Goal: Task Accomplishment & Management: Manage account settings

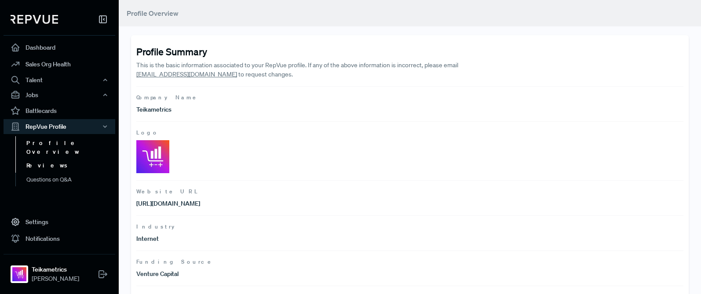
click at [66, 159] on link "Reviews" at bounding box center [71, 166] width 112 height 14
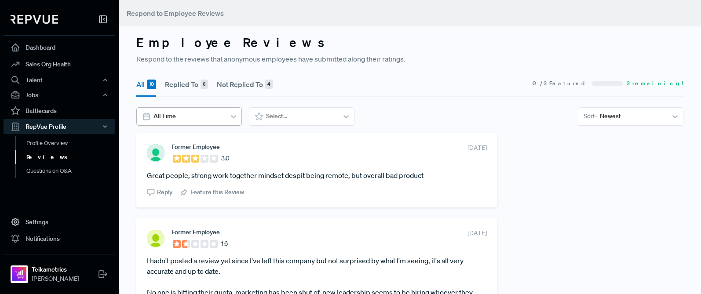
click at [233, 118] on icon at bounding box center [233, 116] width 9 height 9
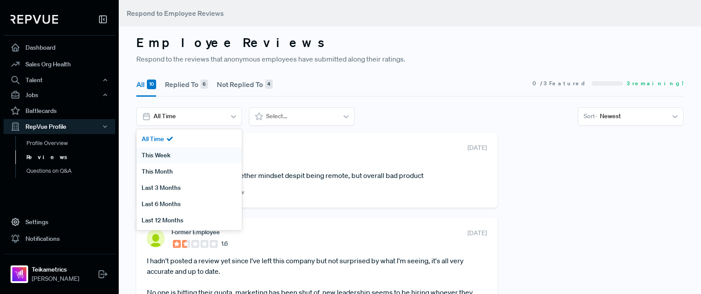
click at [155, 157] on div "This Week" at bounding box center [189, 155] width 106 height 16
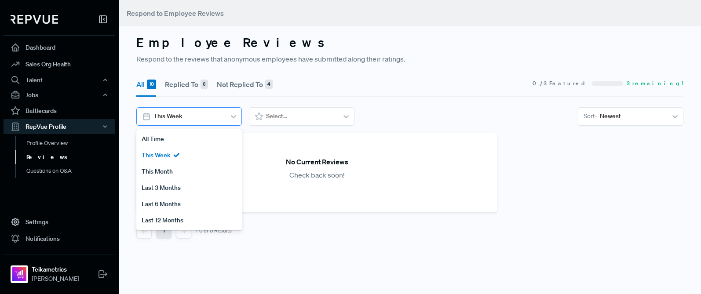
click at [235, 116] on icon at bounding box center [233, 116] width 9 height 9
click at [169, 169] on div "This Month" at bounding box center [189, 172] width 106 height 16
click at [234, 117] on icon at bounding box center [233, 116] width 5 height 3
click at [175, 186] on div "Last 3 Months" at bounding box center [189, 188] width 106 height 16
click at [235, 116] on icon at bounding box center [233, 116] width 5 height 3
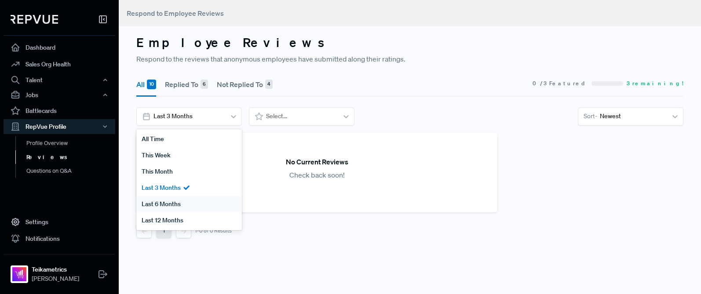
click at [191, 203] on div "Last 6 Months" at bounding box center [189, 204] width 106 height 16
